Goal: Information Seeking & Learning: Learn about a topic

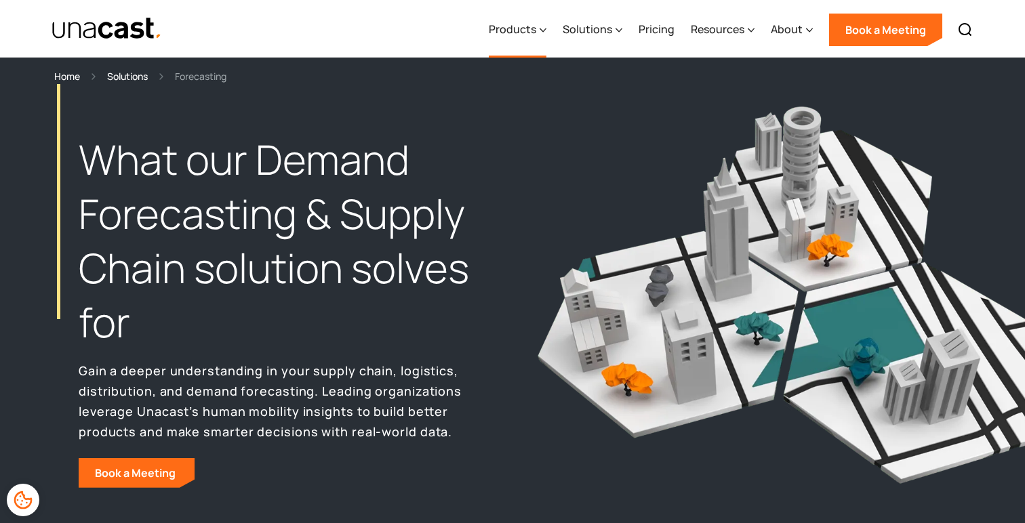
click at [514, 23] on div "Products" at bounding box center [512, 29] width 47 height 16
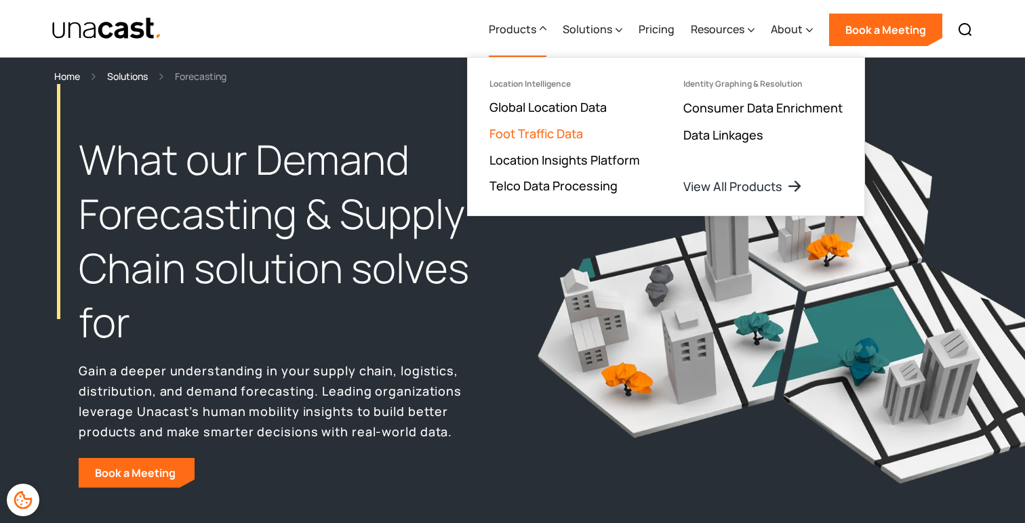
click at [559, 133] on link "Foot Traffic Data" at bounding box center [536, 133] width 94 height 16
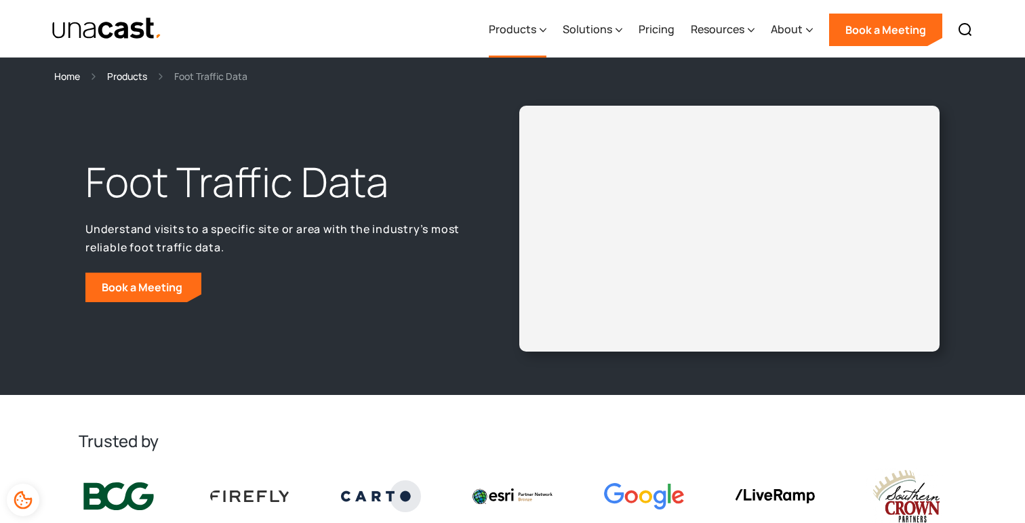
click at [531, 26] on div "Products" at bounding box center [512, 29] width 47 height 16
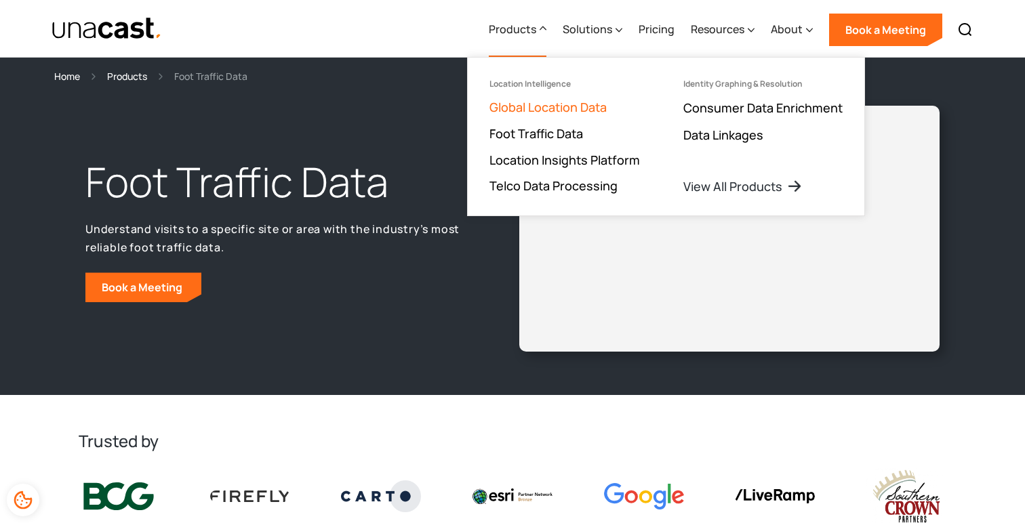
click at [564, 105] on link "Global Location Data" at bounding box center [547, 107] width 117 height 16
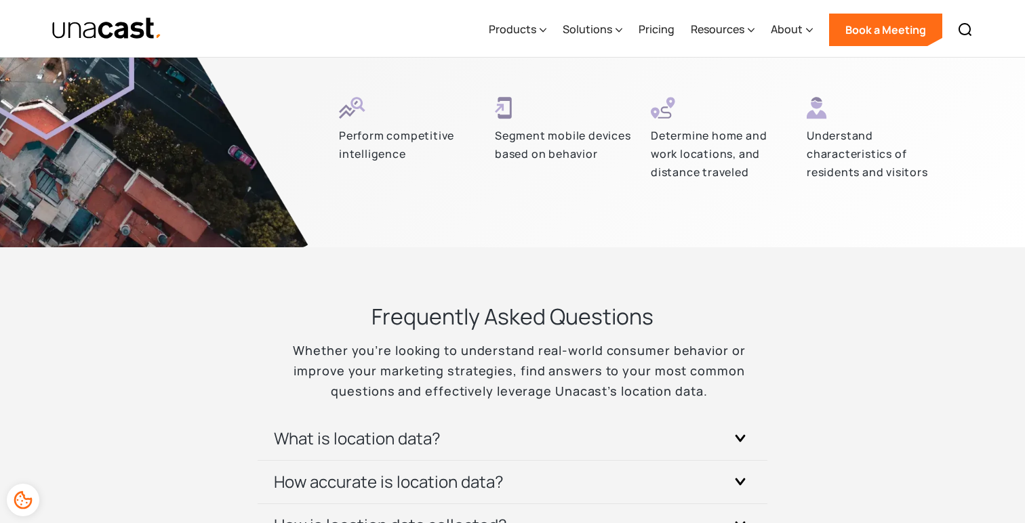
scroll to position [3807, 0]
